Goal: Navigation & Orientation: Find specific page/section

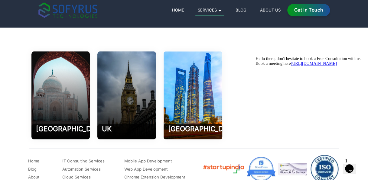
scroll to position [1779, 0]
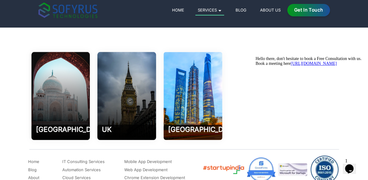
click at [256, 56] on icon "Chat attention grabber" at bounding box center [256, 56] width 0 height 0
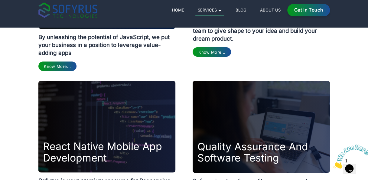
scroll to position [1085, 0]
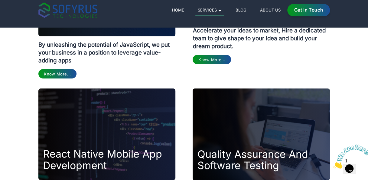
click at [175, 8] on link "Home" at bounding box center [178, 9] width 17 height 7
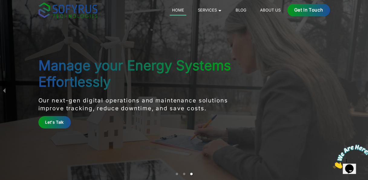
click at [269, 14] on div "Home Services 🞃 Mobile Development Transform your ideas into powerful mobile ap…" at bounding box center [245, 10] width 169 height 12
click at [269, 5] on div "Home Services 🞃 Mobile Development Transform your ideas into powerful mobile ap…" at bounding box center [245, 10] width 169 height 12
click at [268, 10] on link "About Us" at bounding box center [270, 9] width 25 height 7
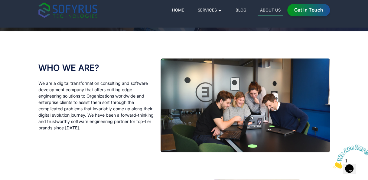
scroll to position [160, 0]
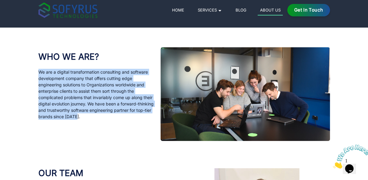
drag, startPoint x: 39, startPoint y: 71, endPoint x: 85, endPoint y: 121, distance: 67.5
click at [85, 121] on div "WHO WE ARE ? We are a digital transformation consulting and software developmen…" at bounding box center [96, 93] width 117 height 93
copy p "We are a digital transformation consulting and software development company tha…"
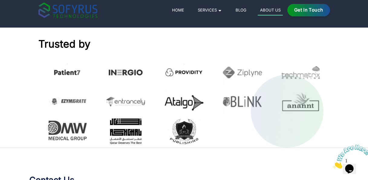
scroll to position [974, 0]
